Goal: Find specific page/section: Find specific page/section

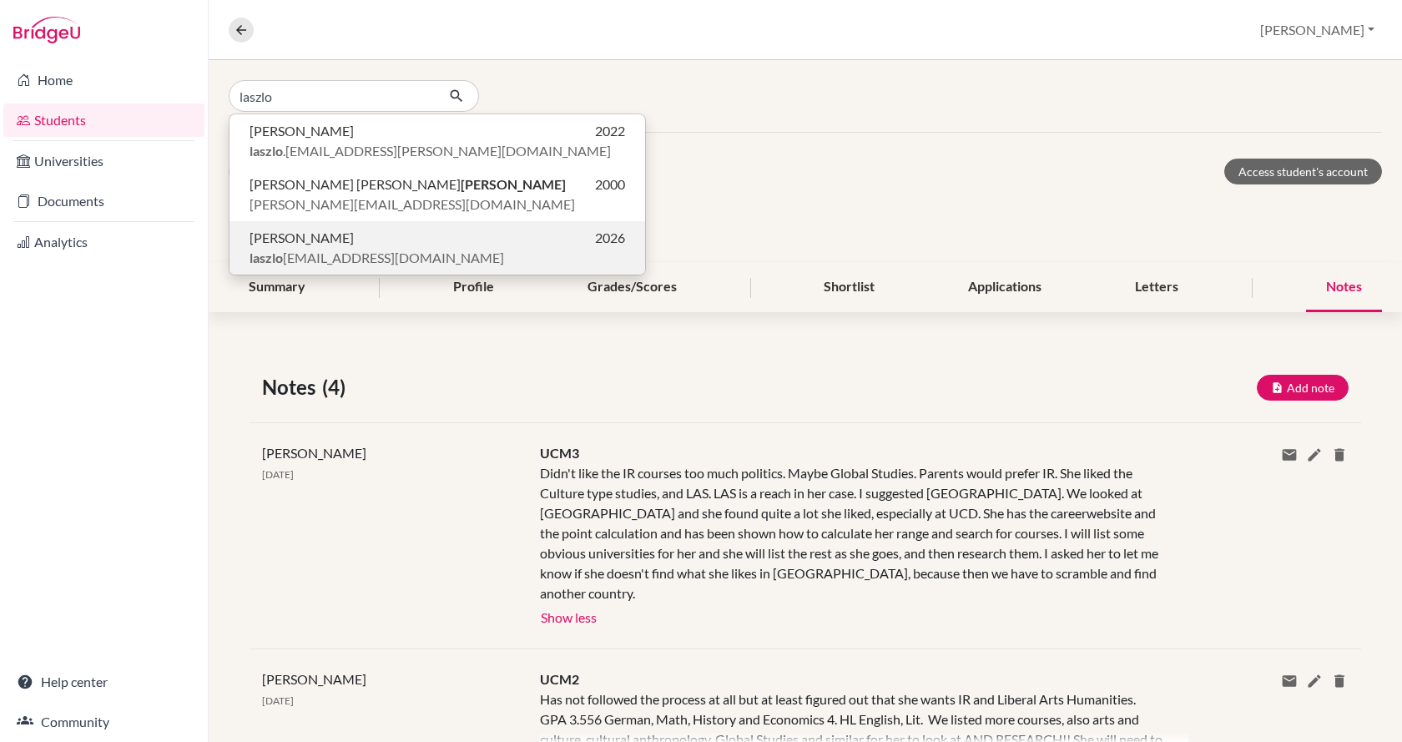
type input "laszlo"
click at [366, 241] on p "[PERSON_NAME] 2026" at bounding box center [438, 238] width 376 height 20
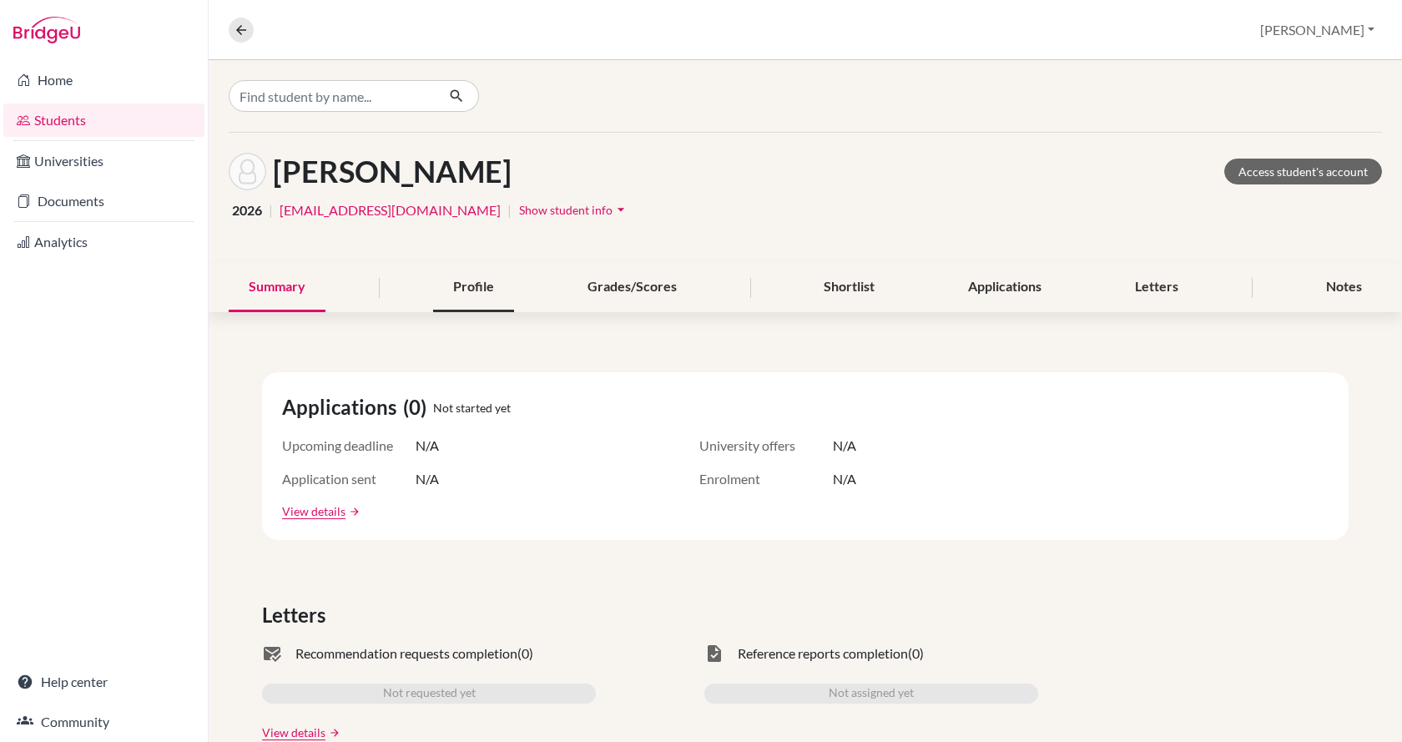
click at [487, 285] on div "Profile" at bounding box center [473, 287] width 81 height 49
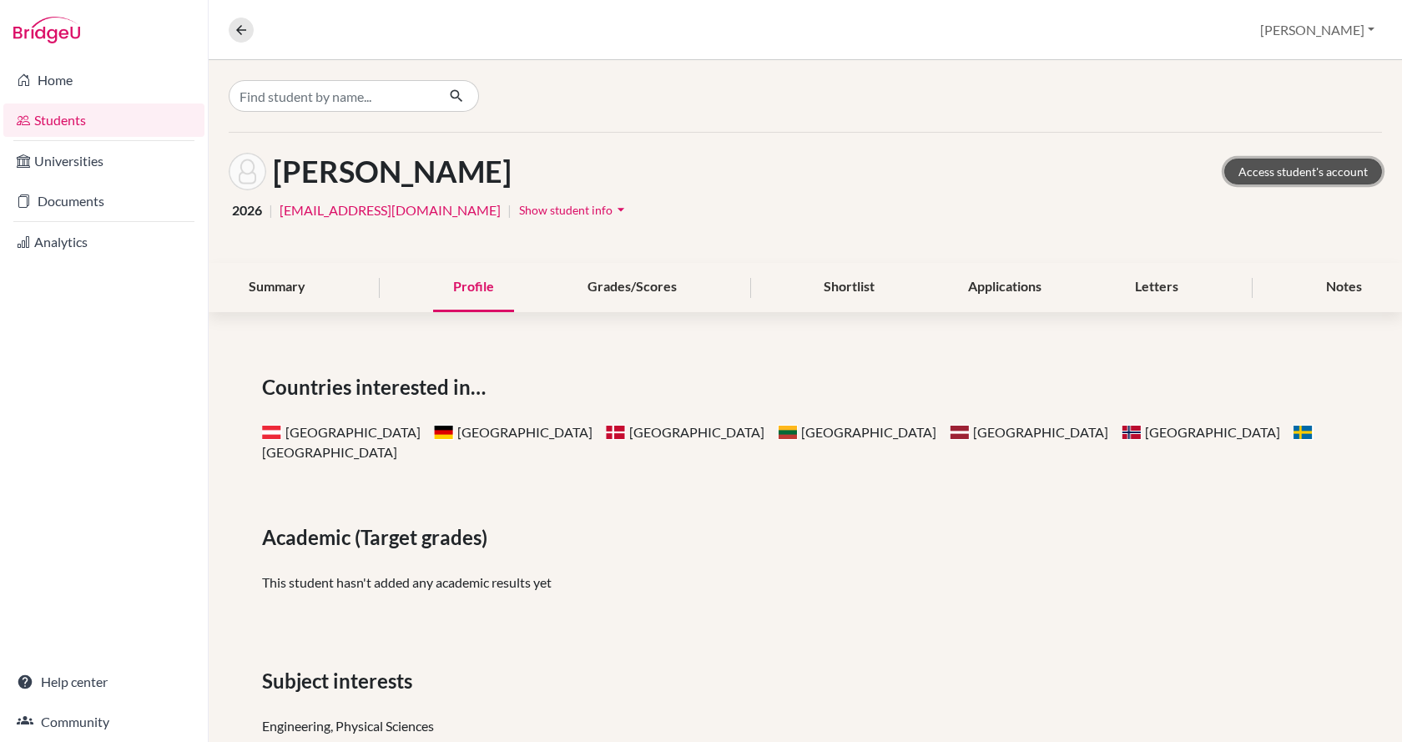
click at [1239, 176] on link "Access student's account" at bounding box center [1303, 172] width 158 height 26
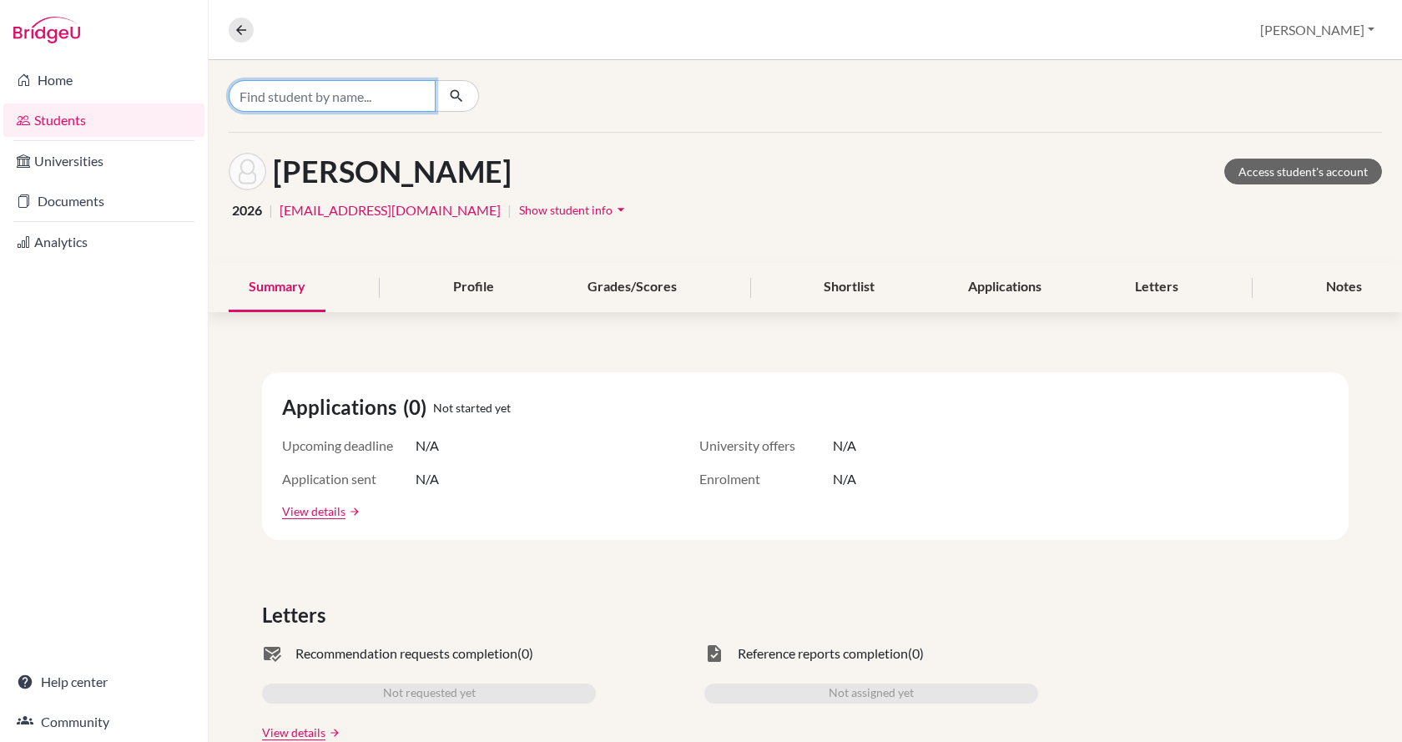
click at [340, 83] on input "Find student by name..." at bounding box center [332, 96] width 207 height 32
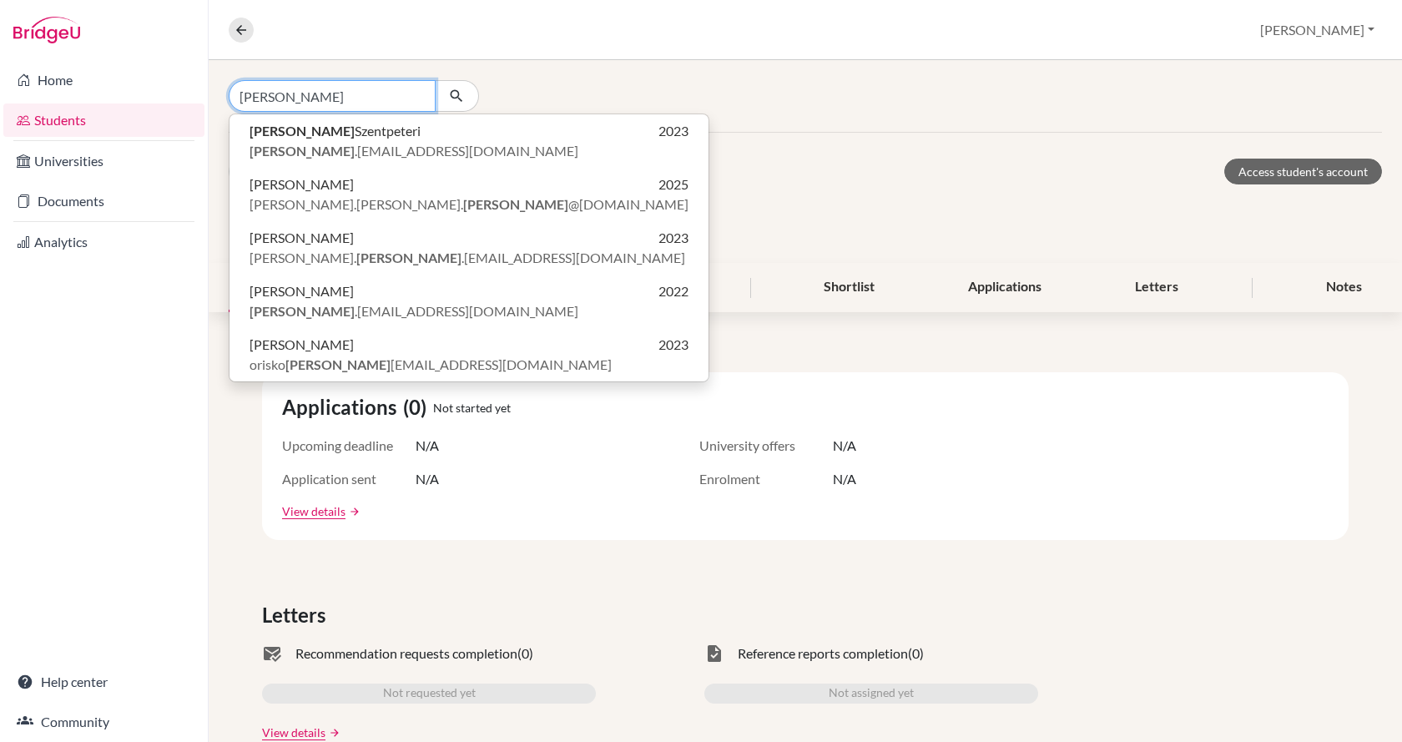
click at [323, 93] on input "[PERSON_NAME]" at bounding box center [332, 96] width 207 height 32
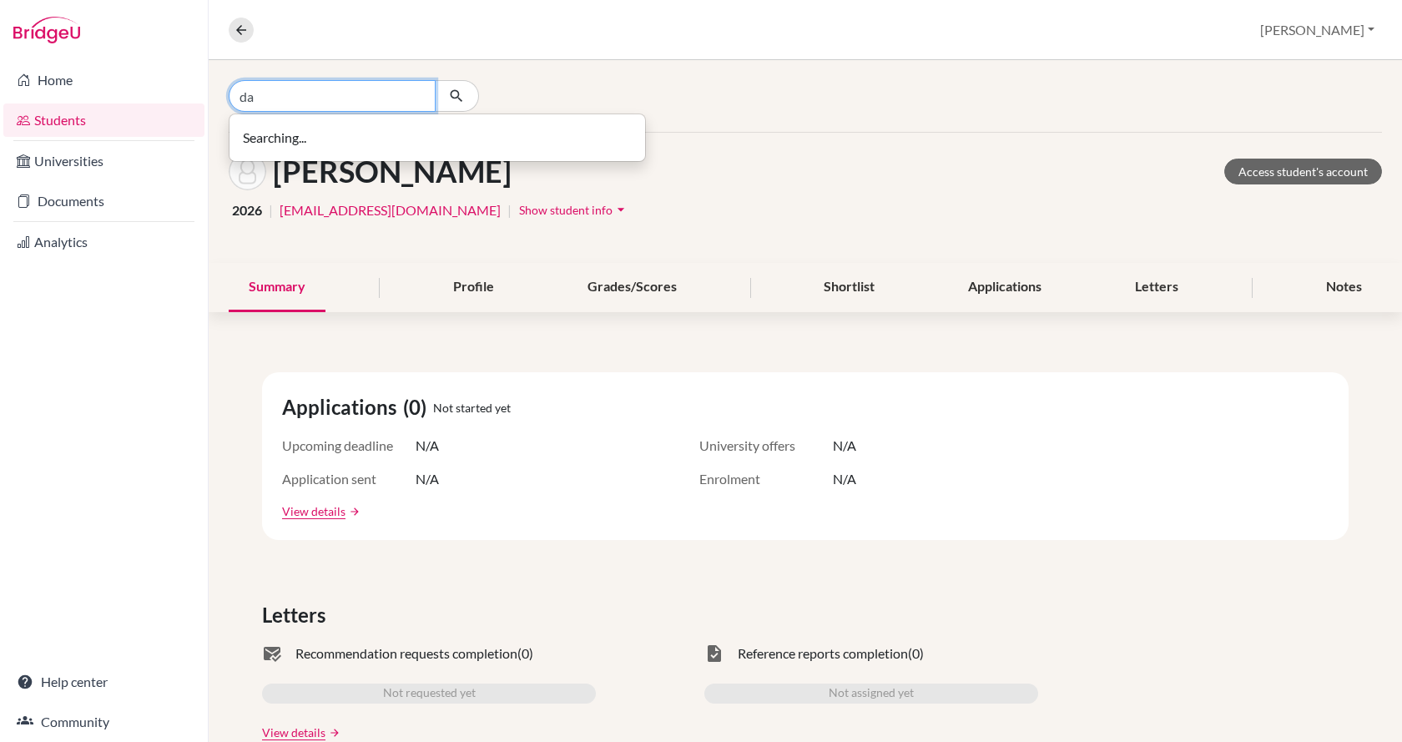
type input "d"
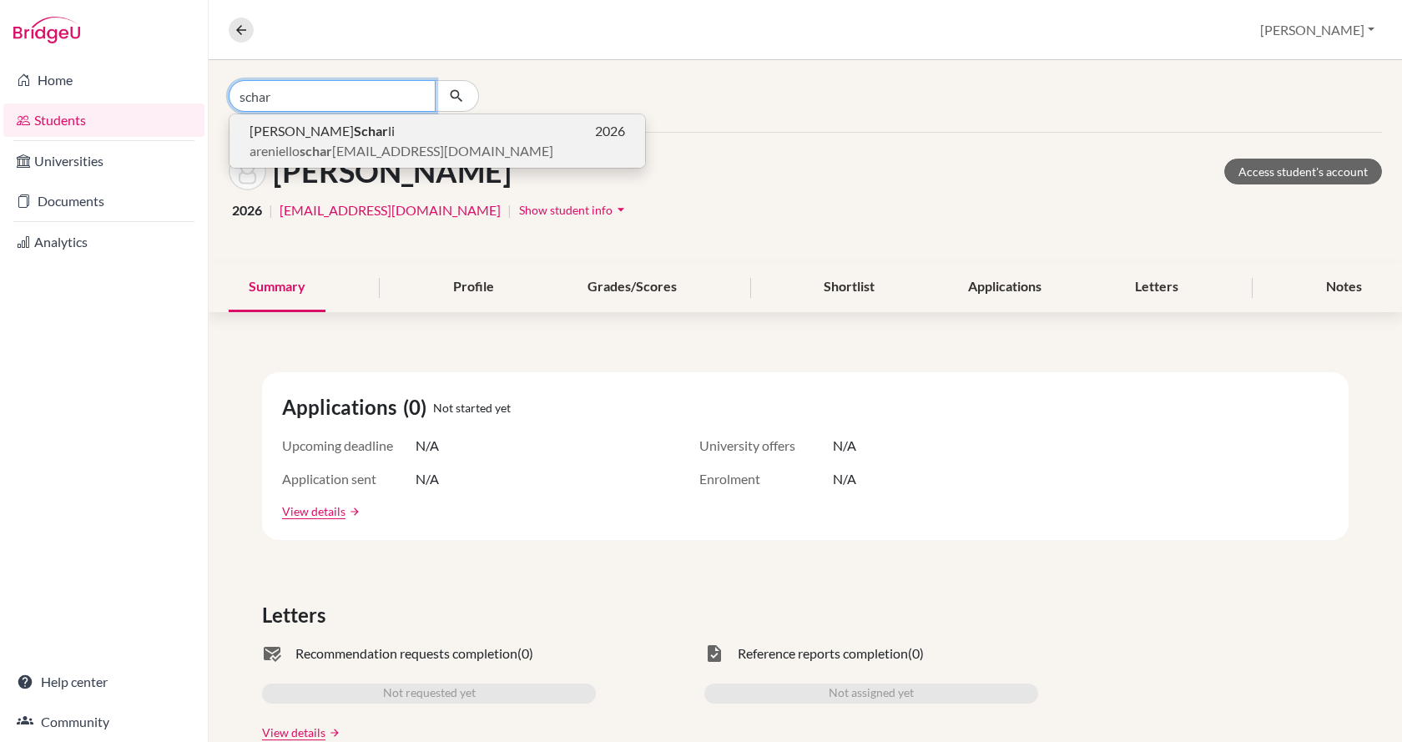
type input "schar"
click at [321, 147] on b "schar" at bounding box center [316, 151] width 33 height 16
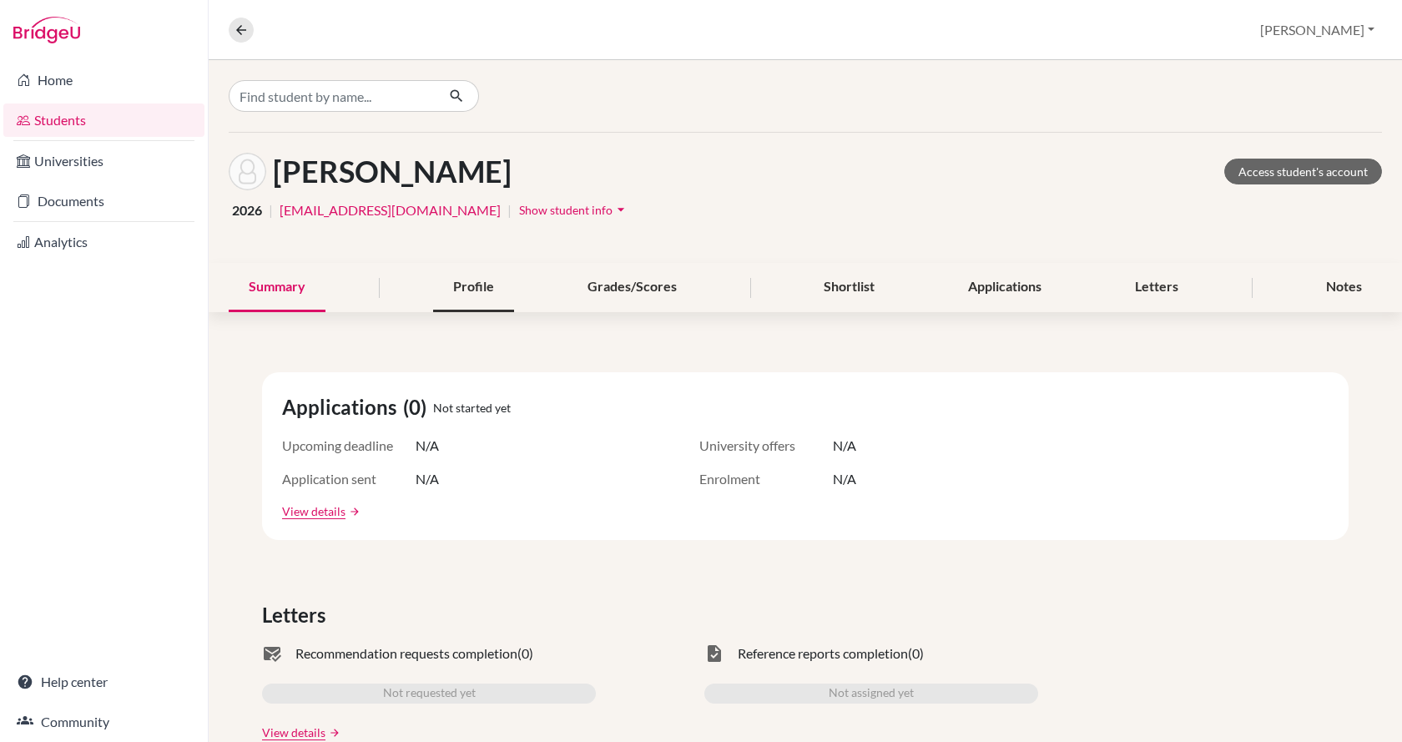
click at [452, 283] on div "Profile" at bounding box center [473, 287] width 81 height 49
